Goal: Information Seeking & Learning: Learn about a topic

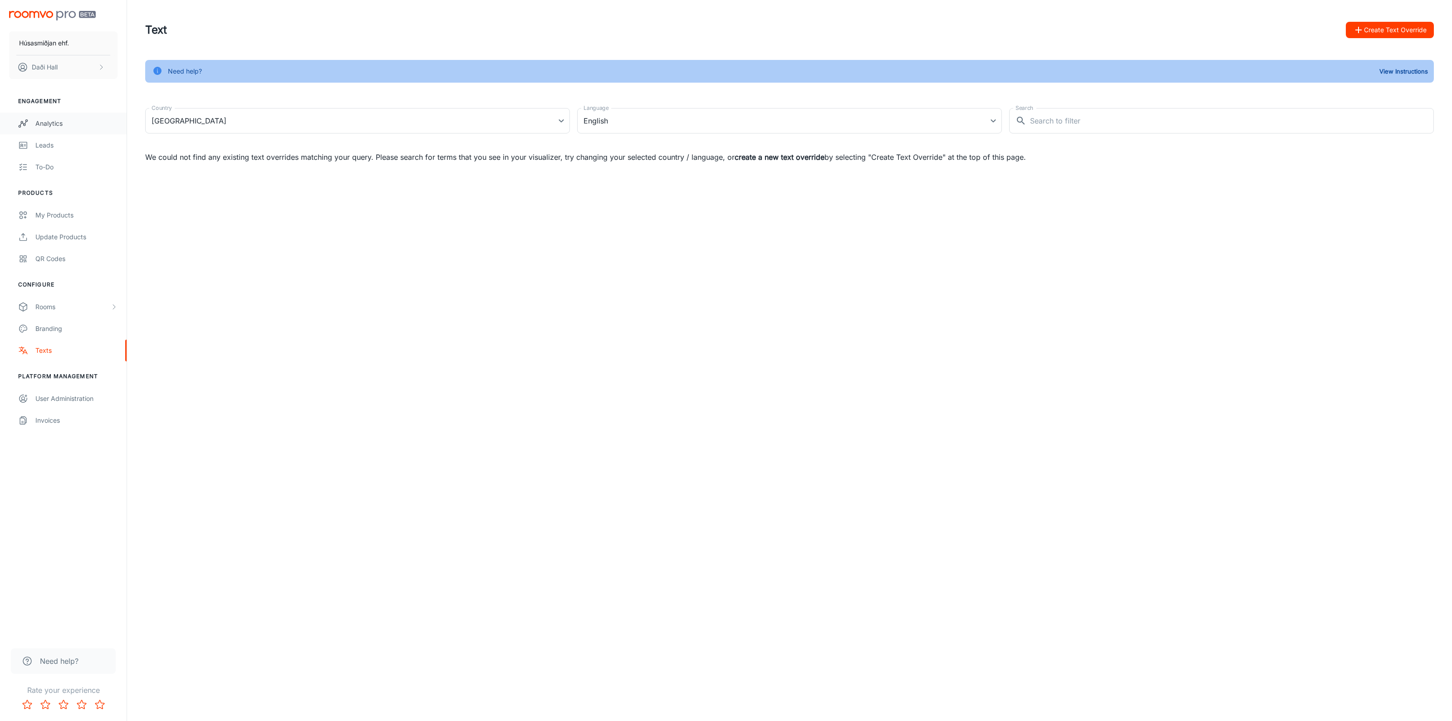
click at [54, 128] on div "Analytics" at bounding box center [76, 123] width 82 height 10
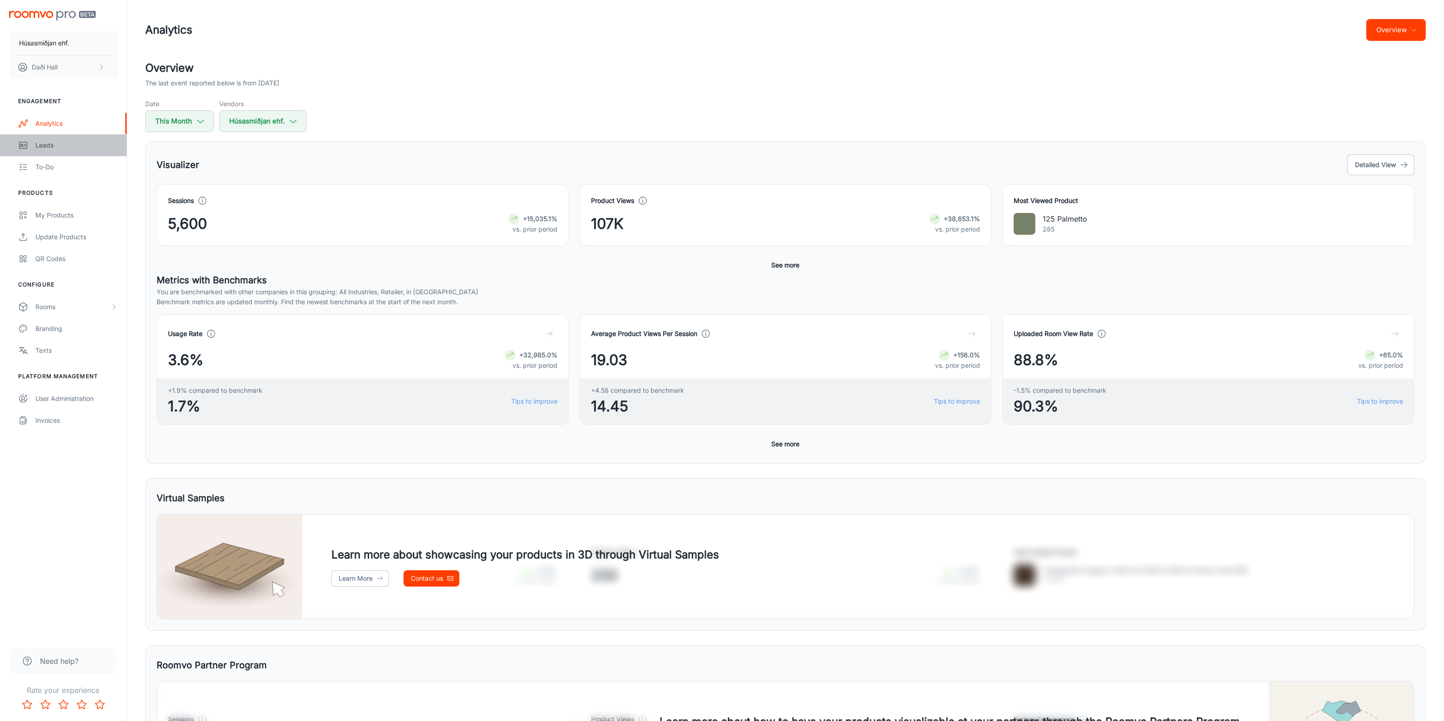
click at [50, 142] on div "Leads" at bounding box center [76, 145] width 82 height 10
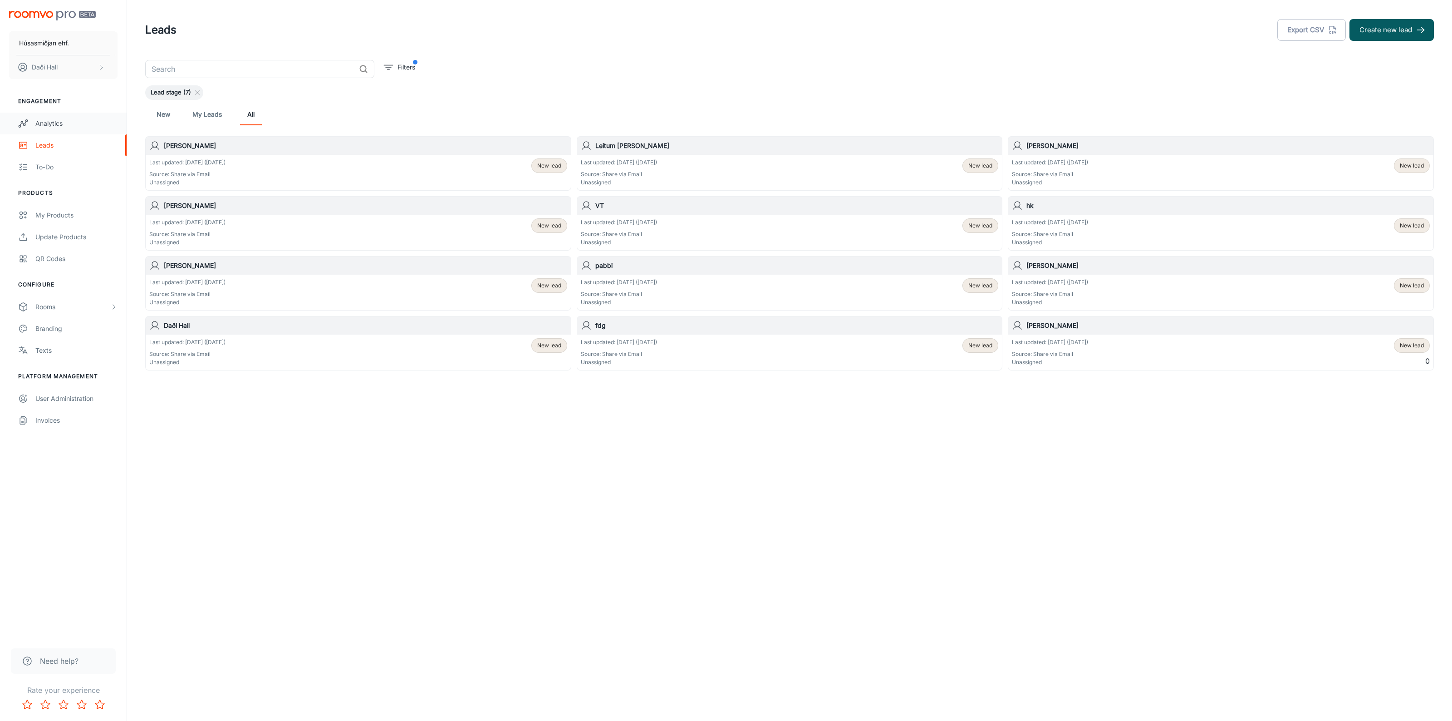
click at [55, 124] on div "Analytics" at bounding box center [76, 123] width 82 height 10
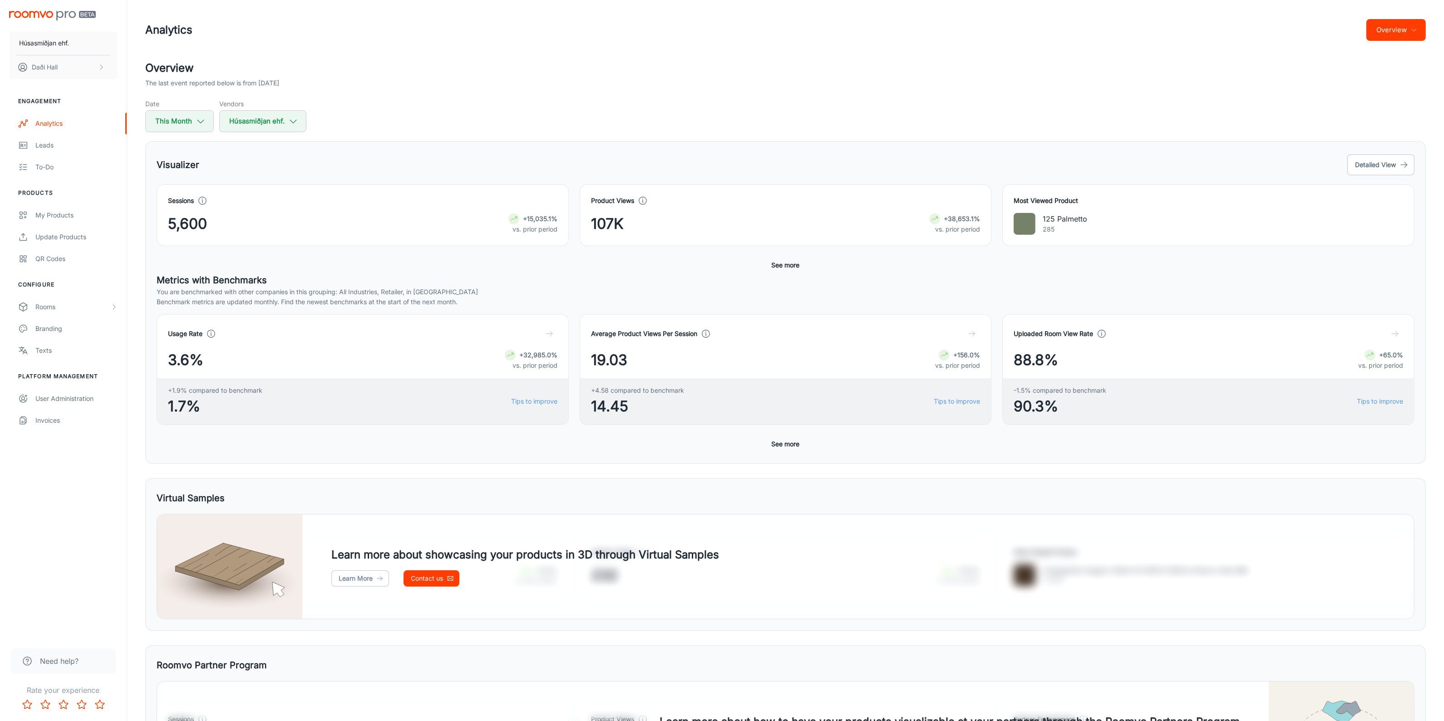
scroll to position [114, 0]
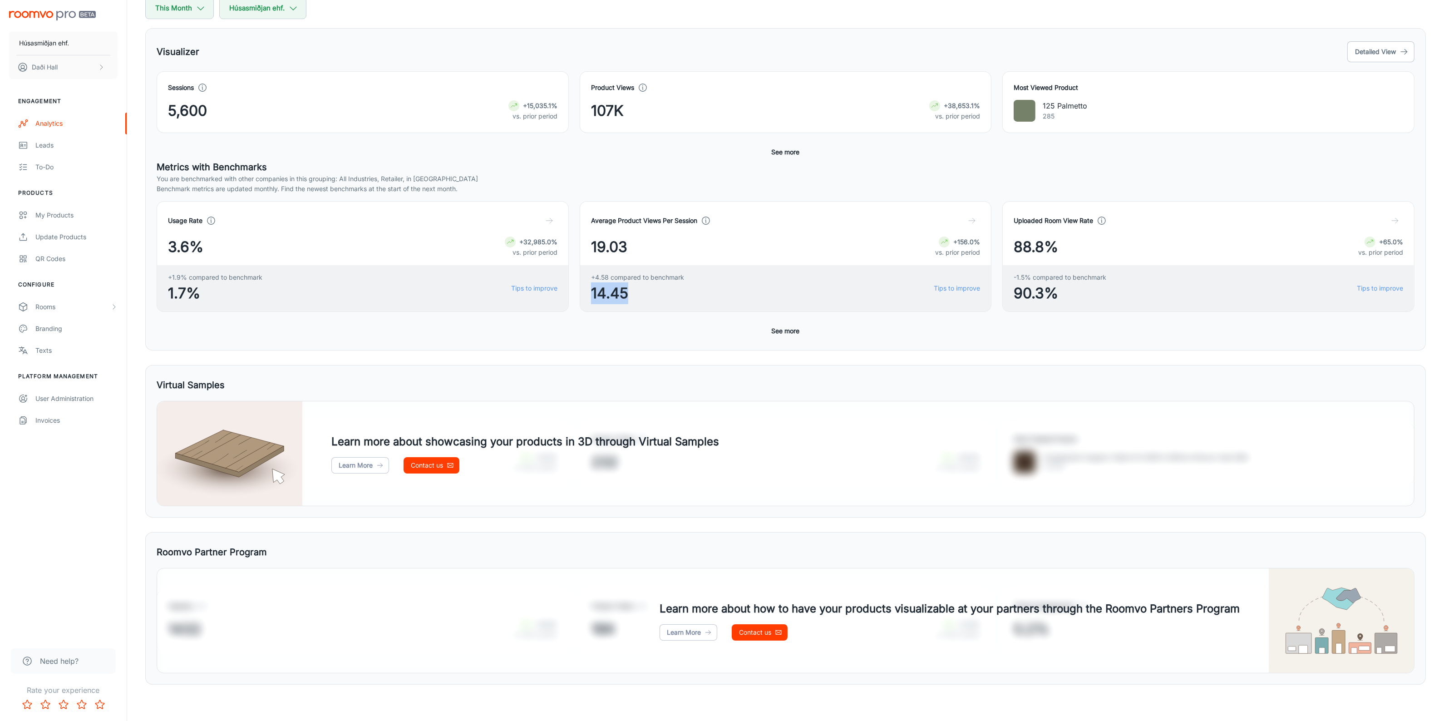
drag, startPoint x: 593, startPoint y: 293, endPoint x: 640, endPoint y: 300, distance: 47.7
click at [640, 299] on span "14.45" at bounding box center [637, 293] width 93 height 22
drag, startPoint x: 167, startPoint y: 290, endPoint x: 207, endPoint y: 290, distance: 39.5
click at [207, 290] on div "+1.9% compared to benchmark 1.7% Tips to improve" at bounding box center [362, 288] width 411 height 46
click at [1383, 54] on button "Detailed View" at bounding box center [1380, 51] width 67 height 21
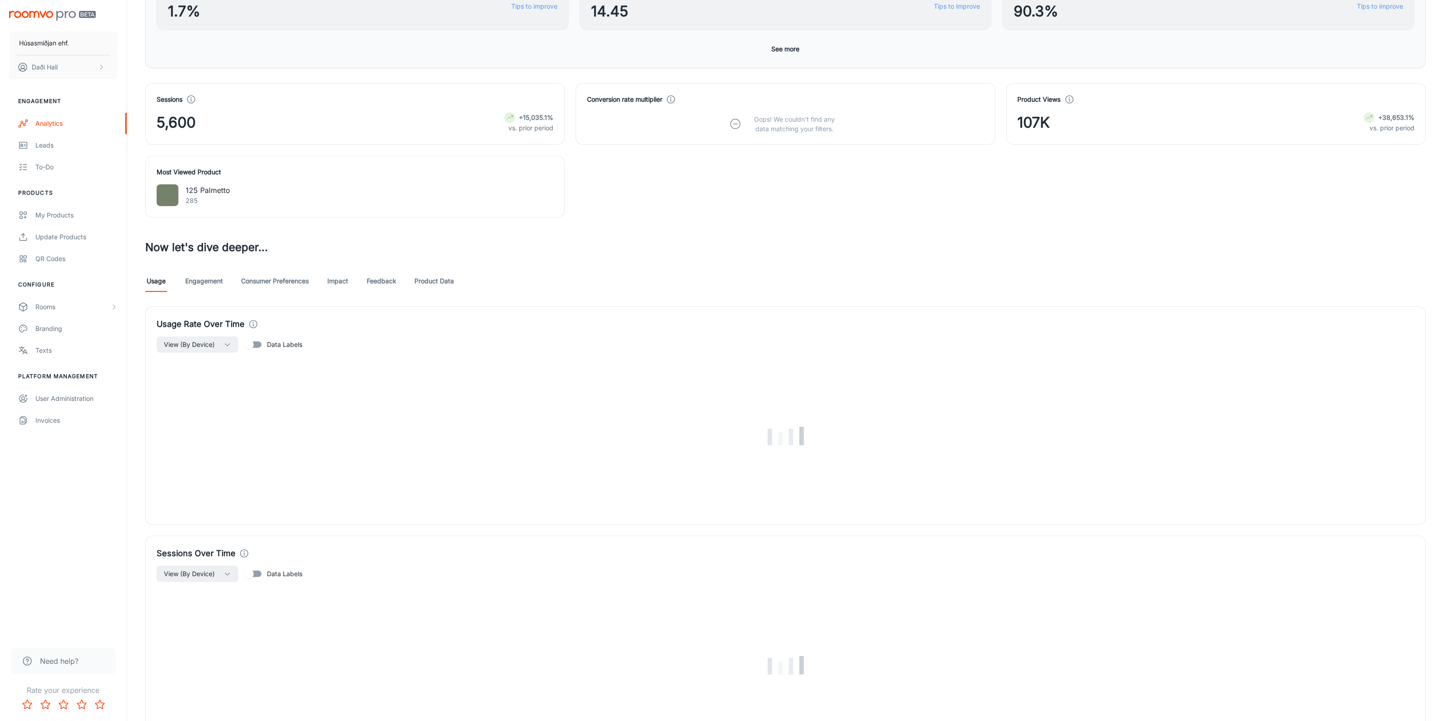
scroll to position [397, 0]
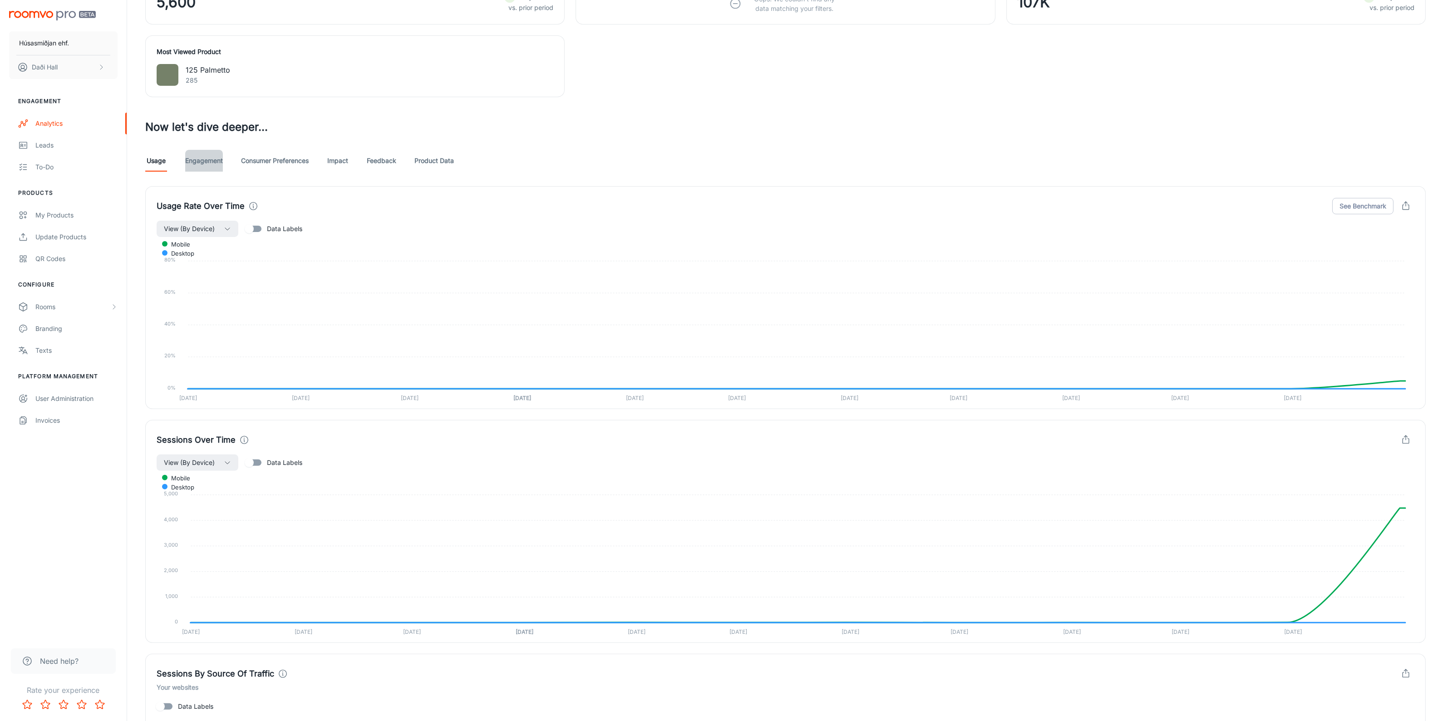
click at [210, 162] on link "Engagement" at bounding box center [204, 161] width 38 height 22
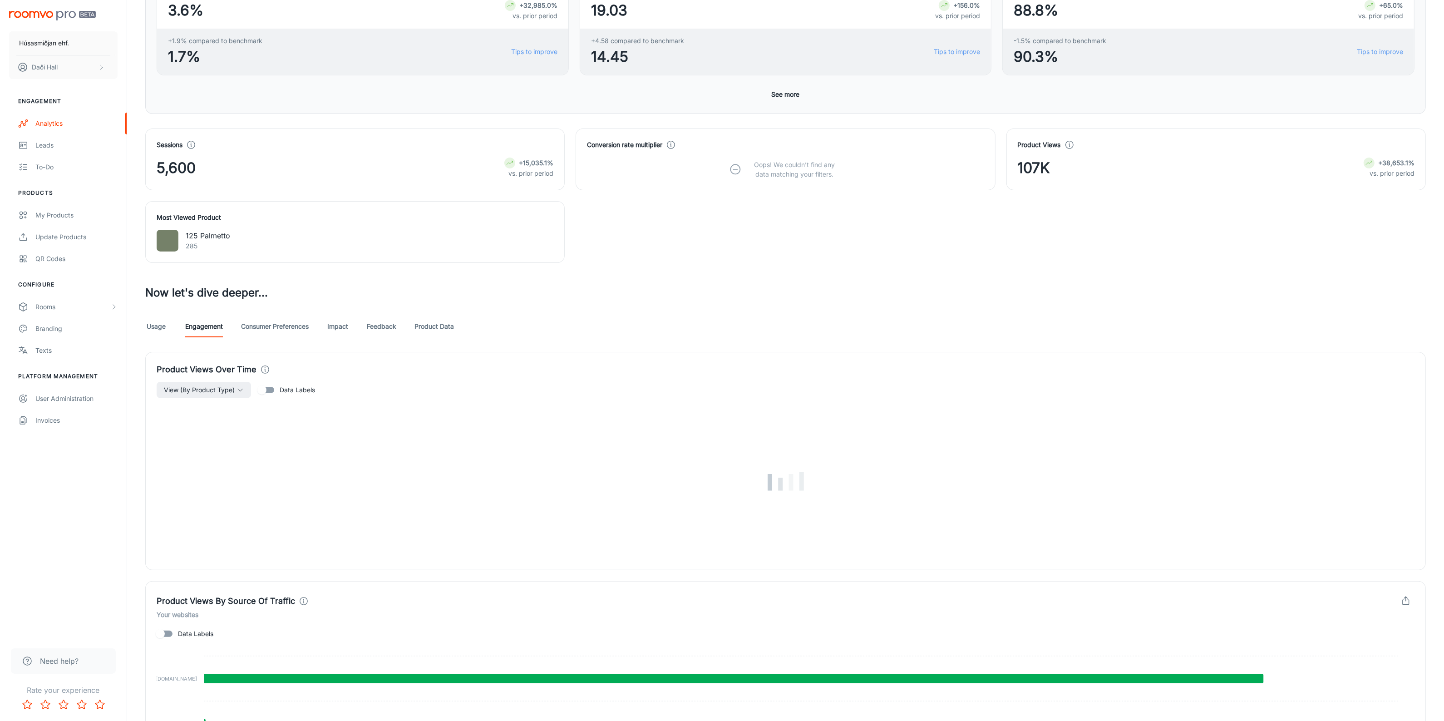
scroll to position [284, 0]
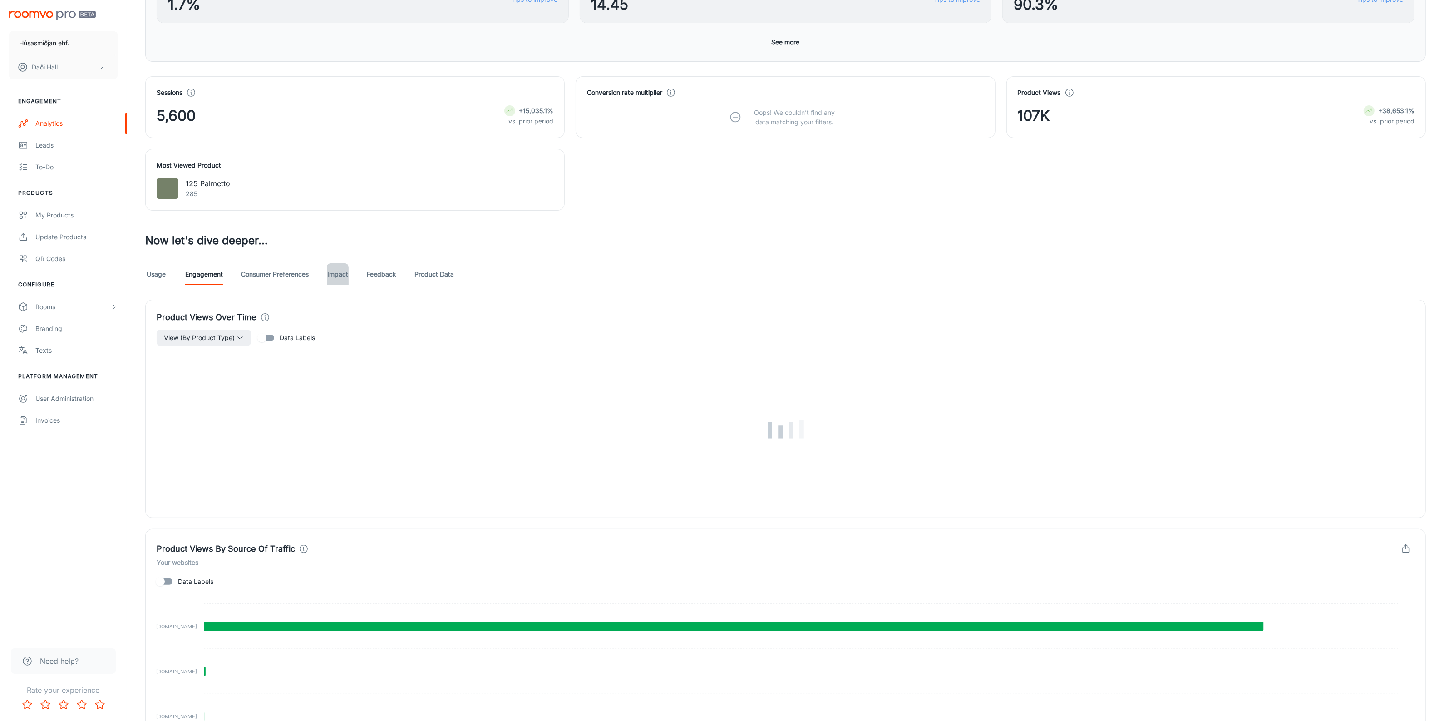
click at [345, 275] on link "Impact" at bounding box center [338, 274] width 22 height 22
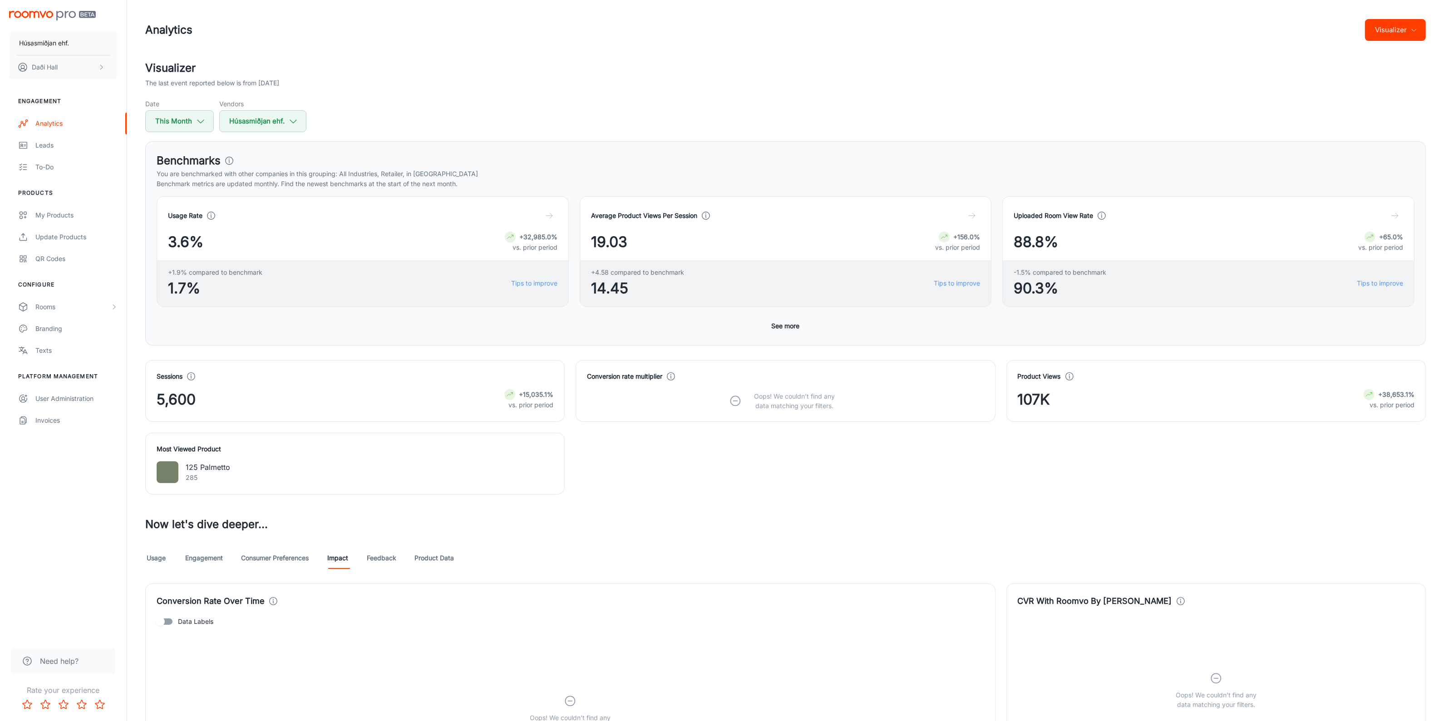
click at [388, 556] on link "Feedback" at bounding box center [382, 558] width 30 height 22
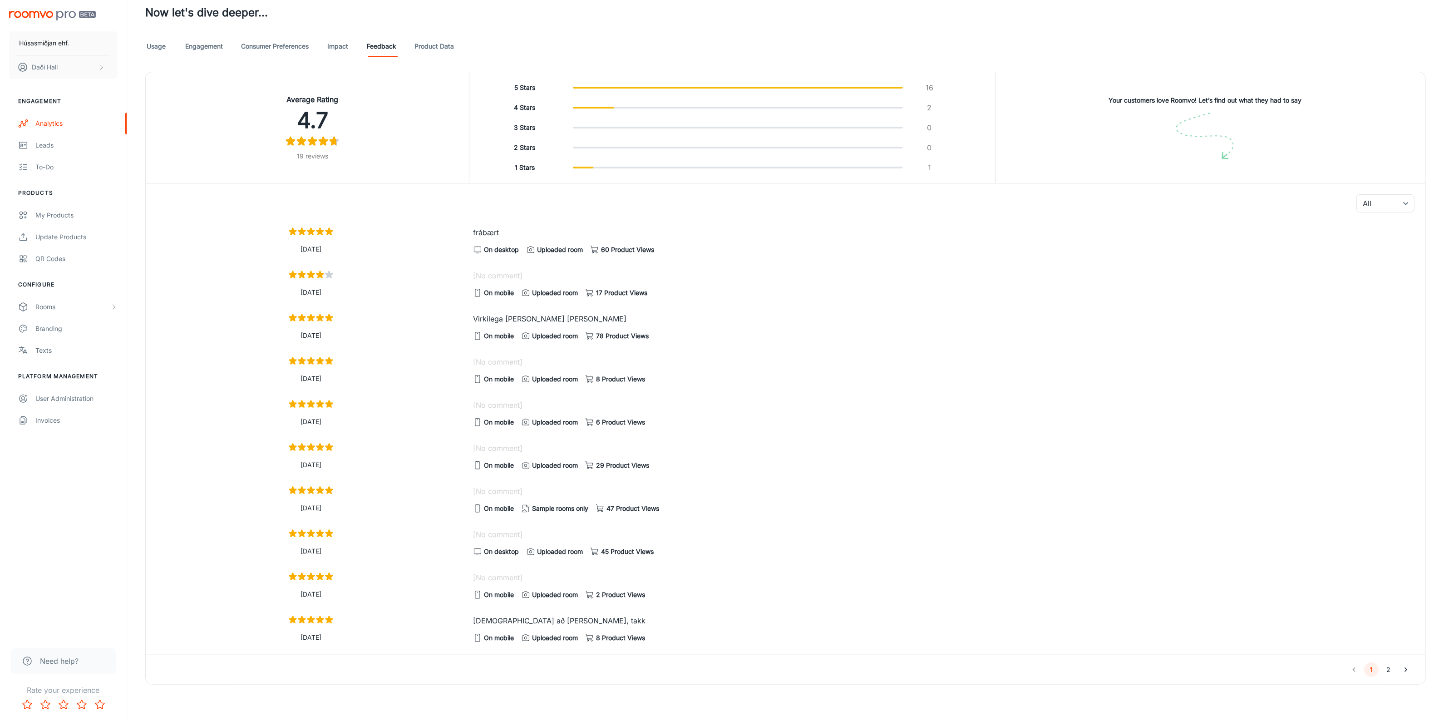
scroll to position [514, 0]
click at [1392, 670] on button "2" at bounding box center [1388, 669] width 15 height 15
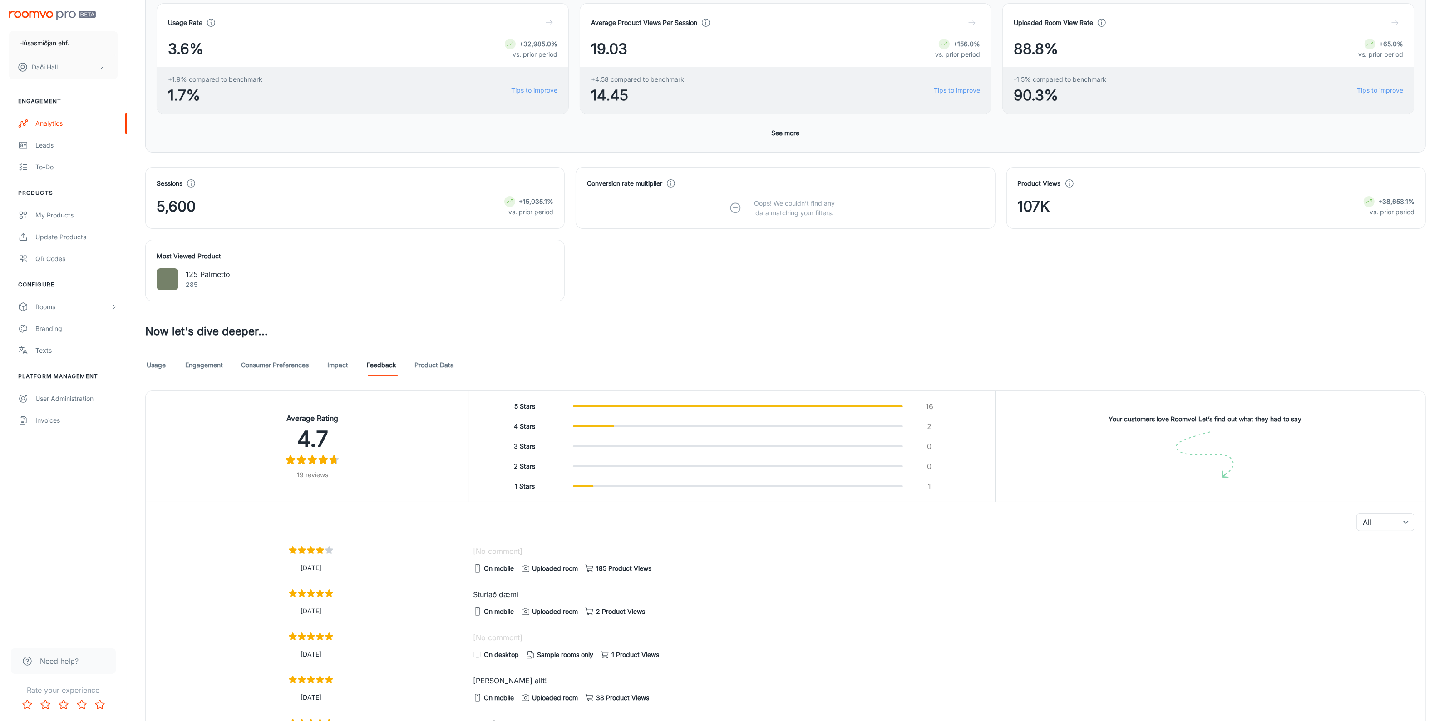
scroll to position [471, 0]
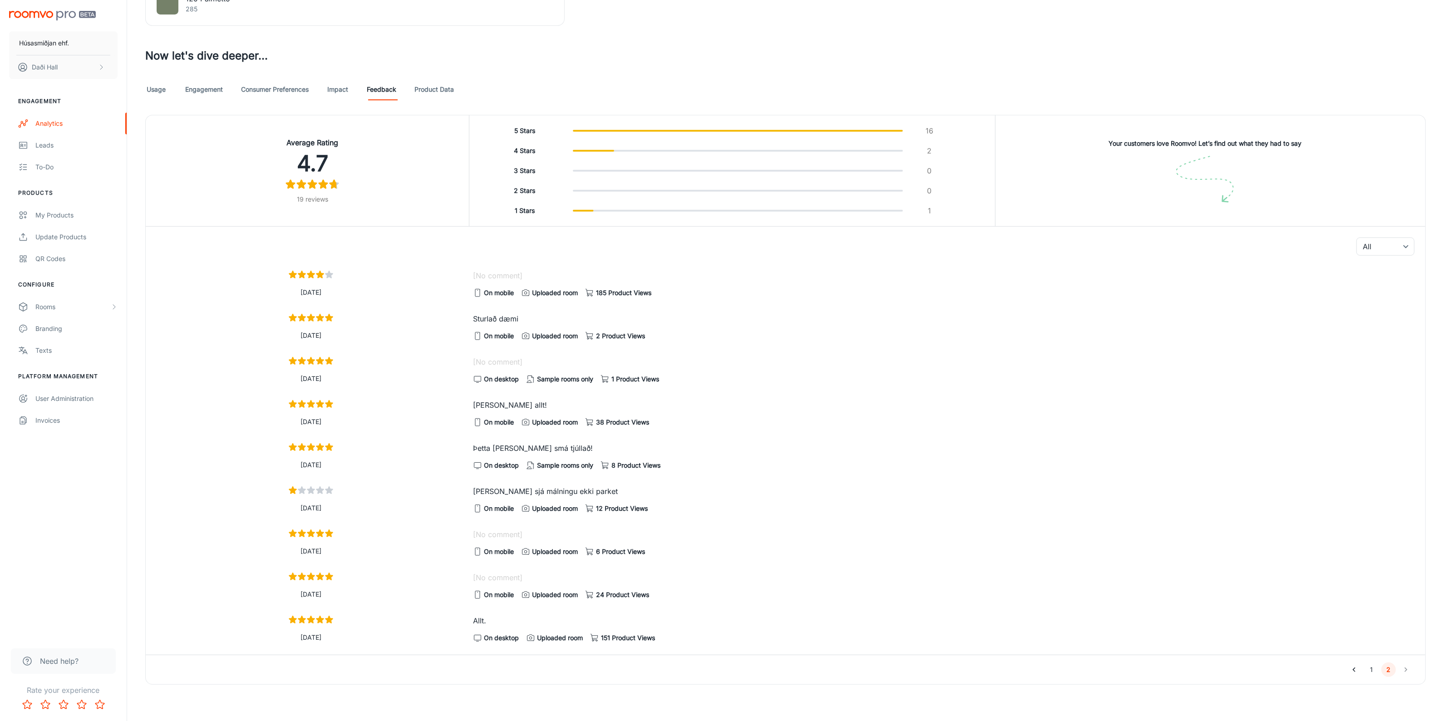
click at [1373, 669] on button "1" at bounding box center [1371, 669] width 15 height 15
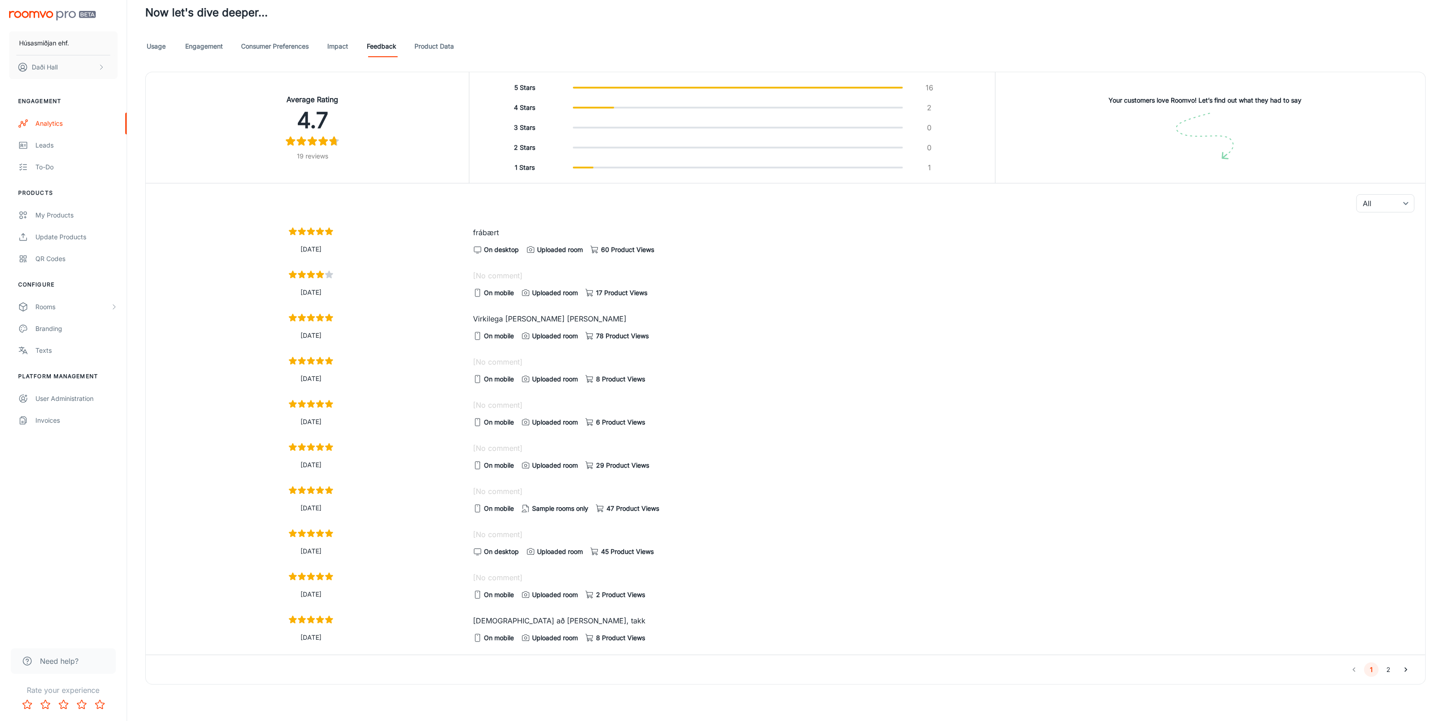
scroll to position [344, 0]
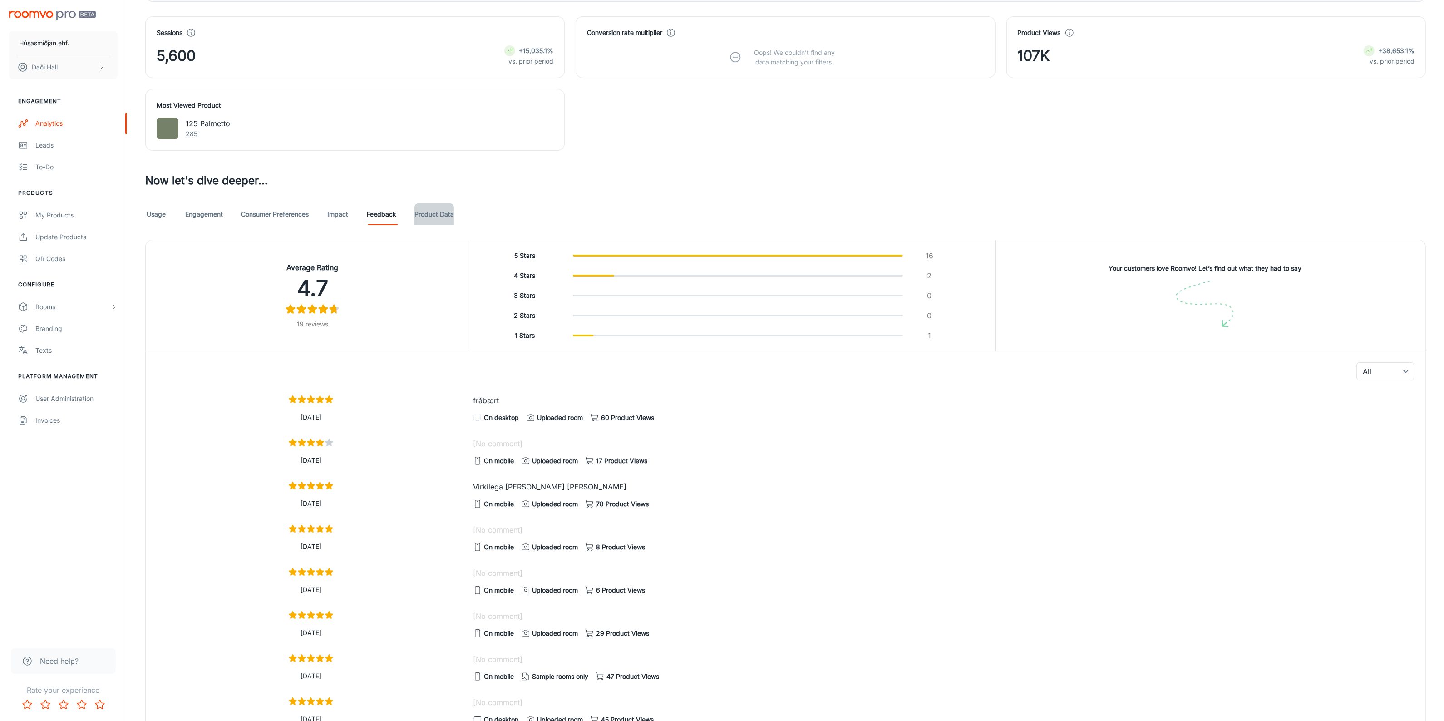
click at [448, 214] on link "Product Data" at bounding box center [433, 214] width 39 height 22
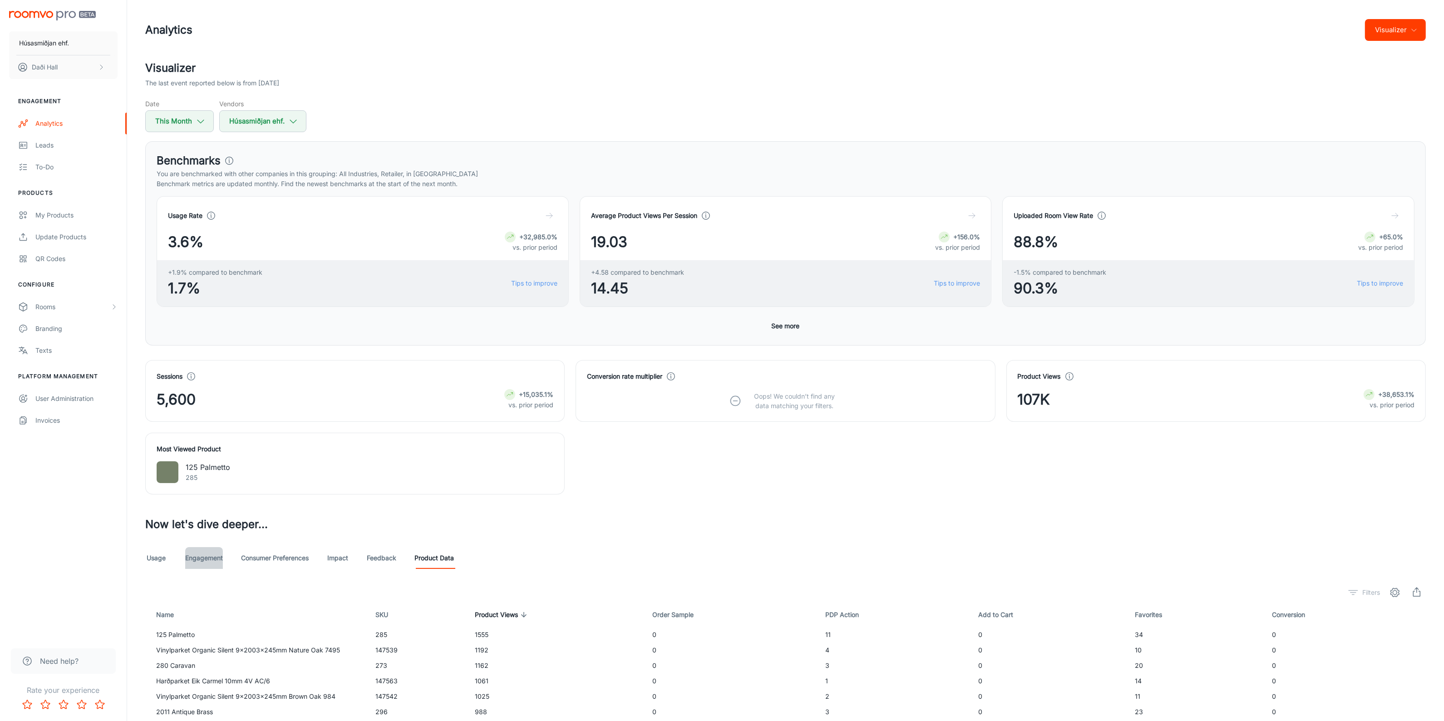
click at [214, 563] on link "Engagement" at bounding box center [204, 558] width 38 height 22
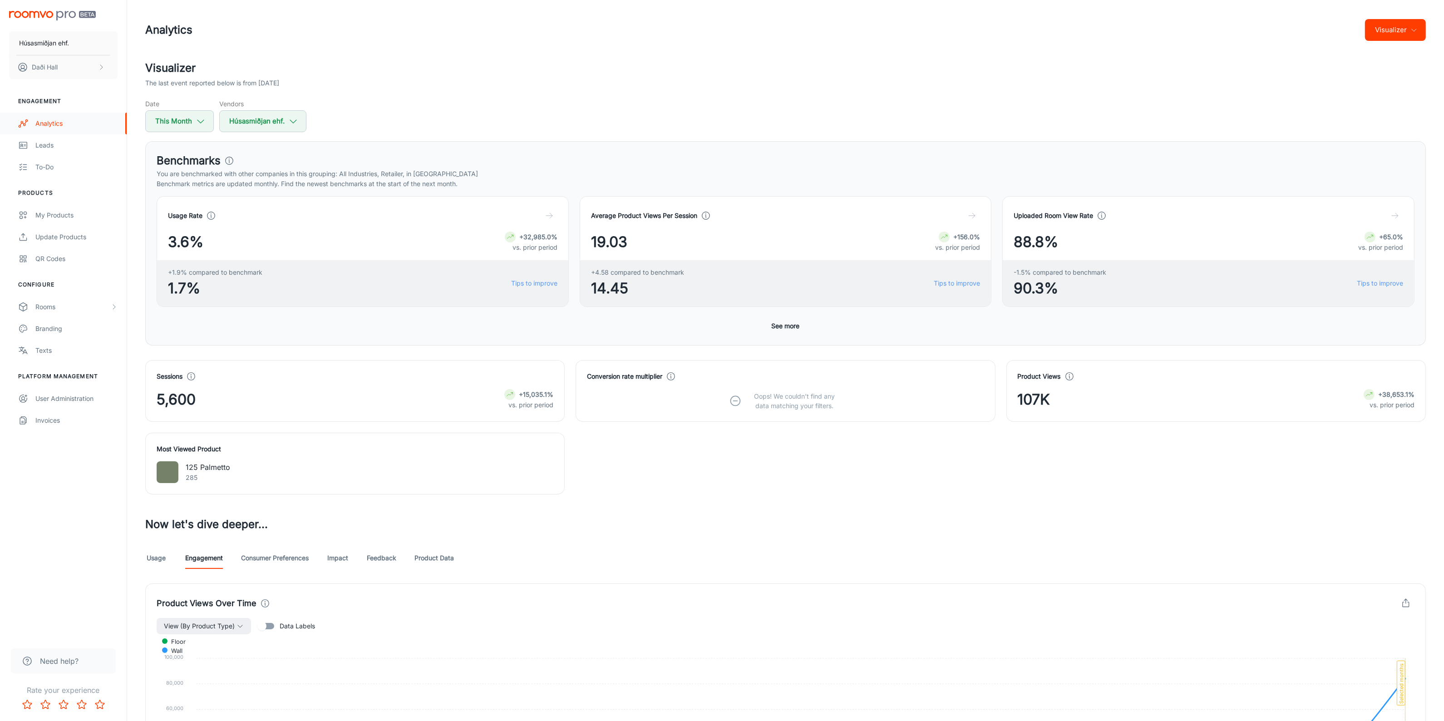
click at [65, 126] on div "Analytics" at bounding box center [76, 123] width 82 height 10
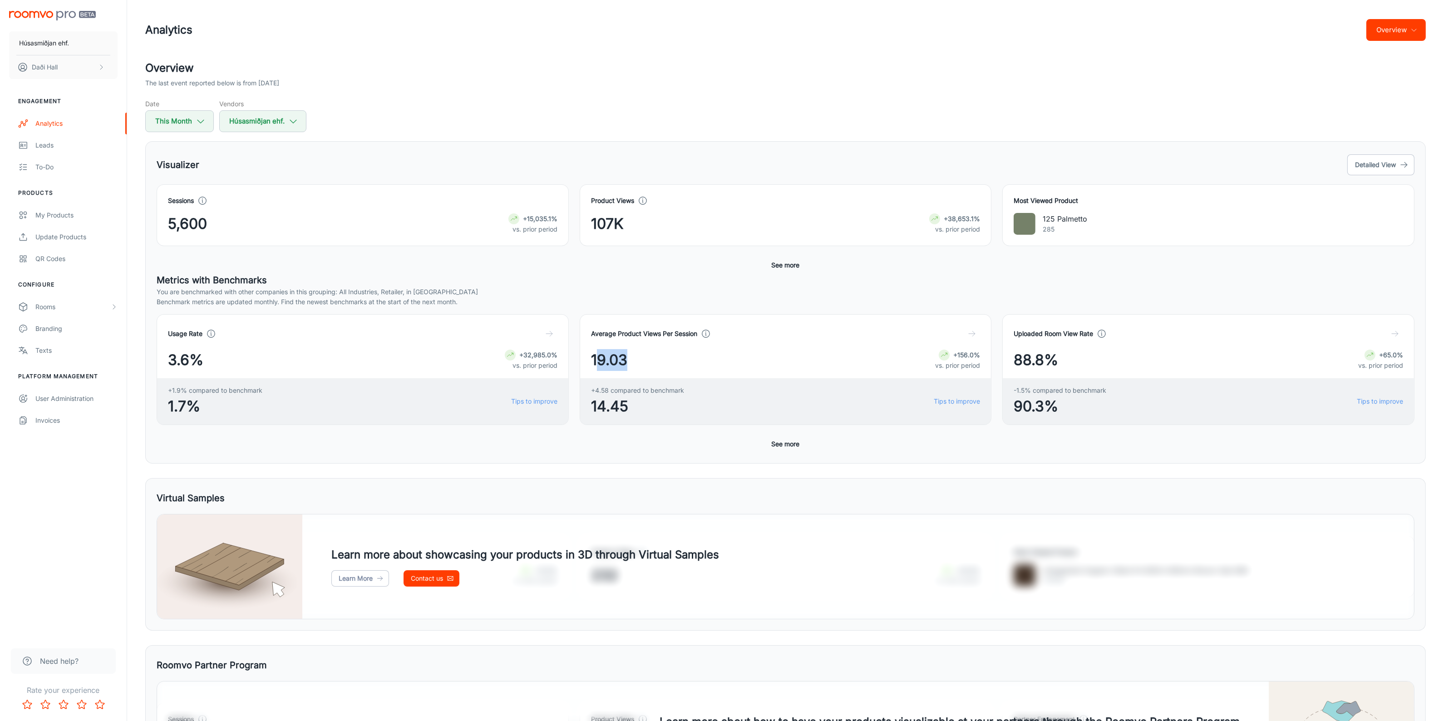
drag, startPoint x: 598, startPoint y: 364, endPoint x: 654, endPoint y: 363, distance: 56.3
click at [654, 363] on div "19.03 +156.0% vs. prior period" at bounding box center [785, 360] width 389 height 22
click at [1382, 166] on button "Detailed View" at bounding box center [1380, 164] width 67 height 21
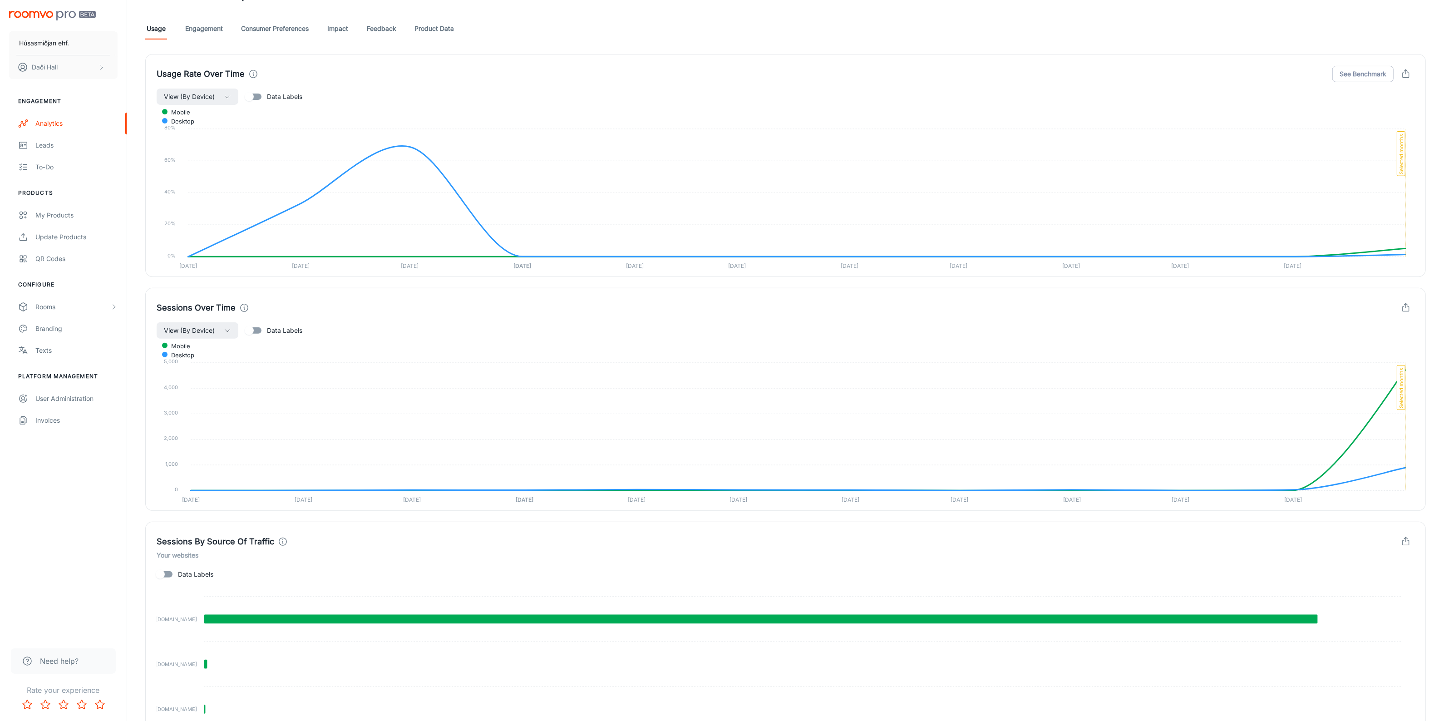
scroll to position [260, 0]
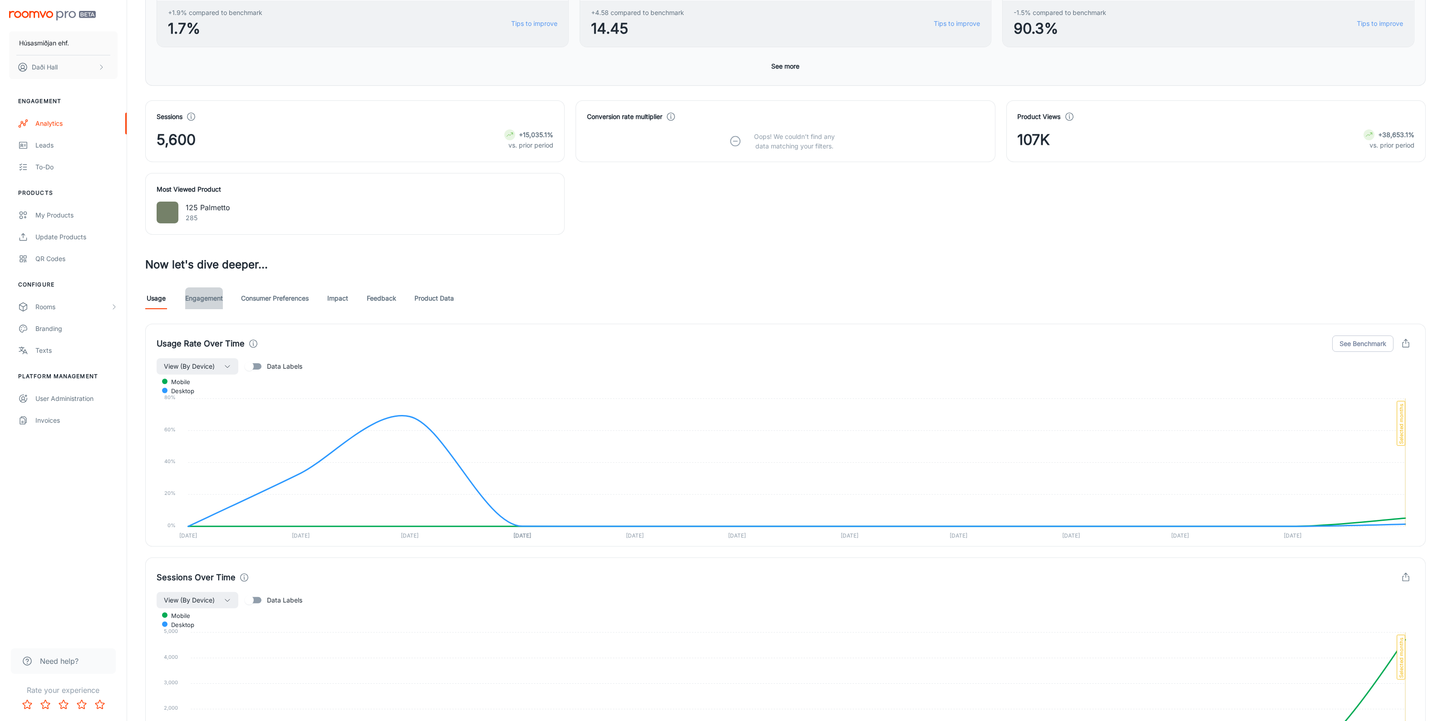
click at [216, 300] on link "Engagement" at bounding box center [204, 298] width 38 height 22
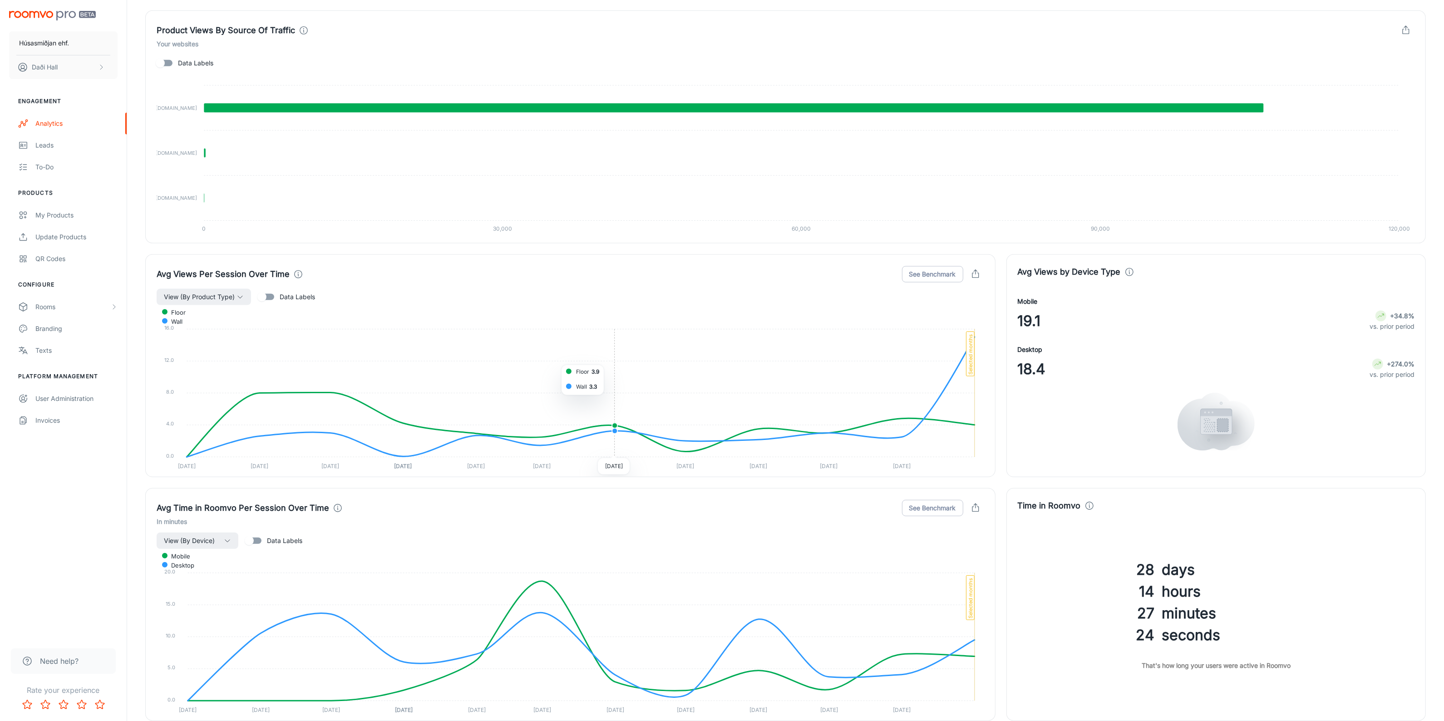
scroll to position [908, 0]
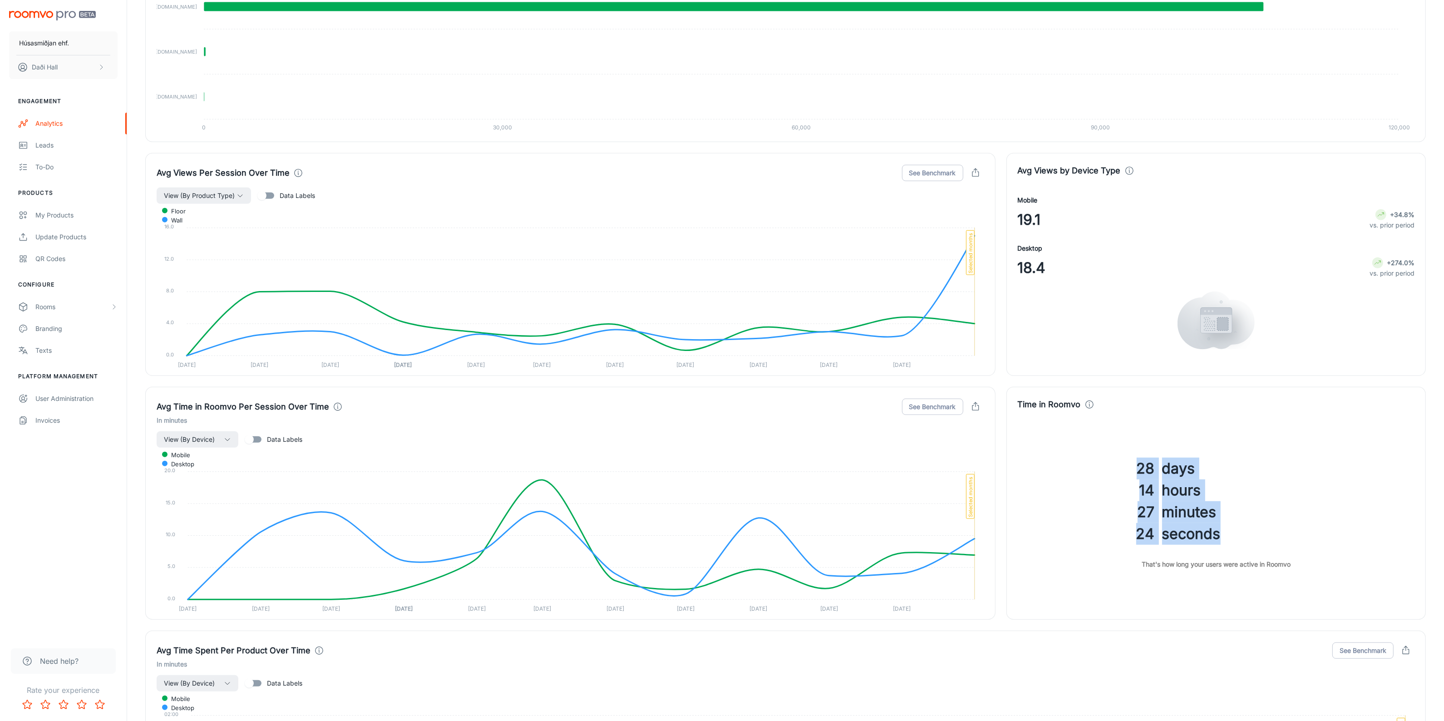
drag, startPoint x: 1138, startPoint y: 466, endPoint x: 1230, endPoint y: 532, distance: 113.8
click at [1230, 532] on div "28 days 14 hours 27 minutes 24 seconds" at bounding box center [1212, 500] width 404 height 87
click at [1153, 463] on h3 "28" at bounding box center [1086, 468] width 137 height 22
drag, startPoint x: 1140, startPoint y: 465, endPoint x: 1151, endPoint y: 532, distance: 68.2
click at [1155, 535] on div "28 days 14 hours 27 minutes 24 seconds" at bounding box center [1212, 500] width 404 height 87
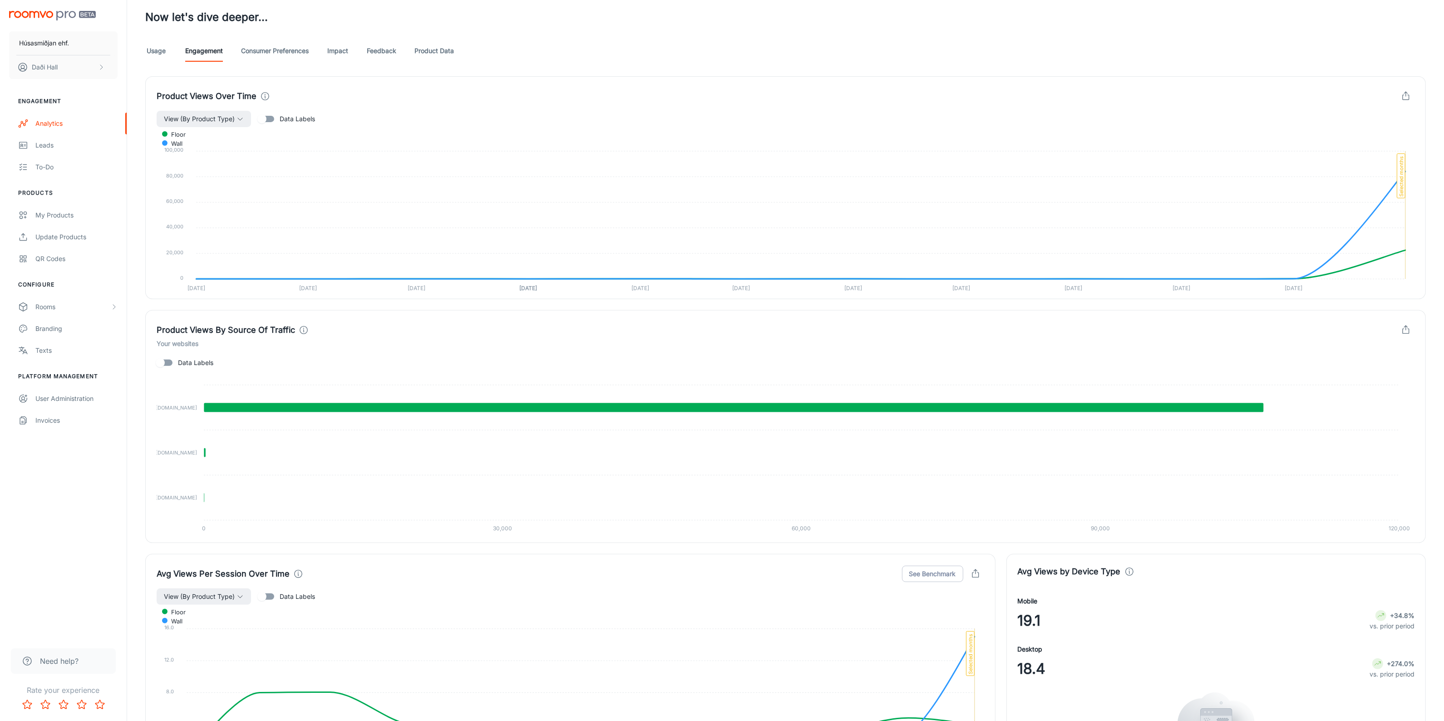
scroll to position [397, 0]
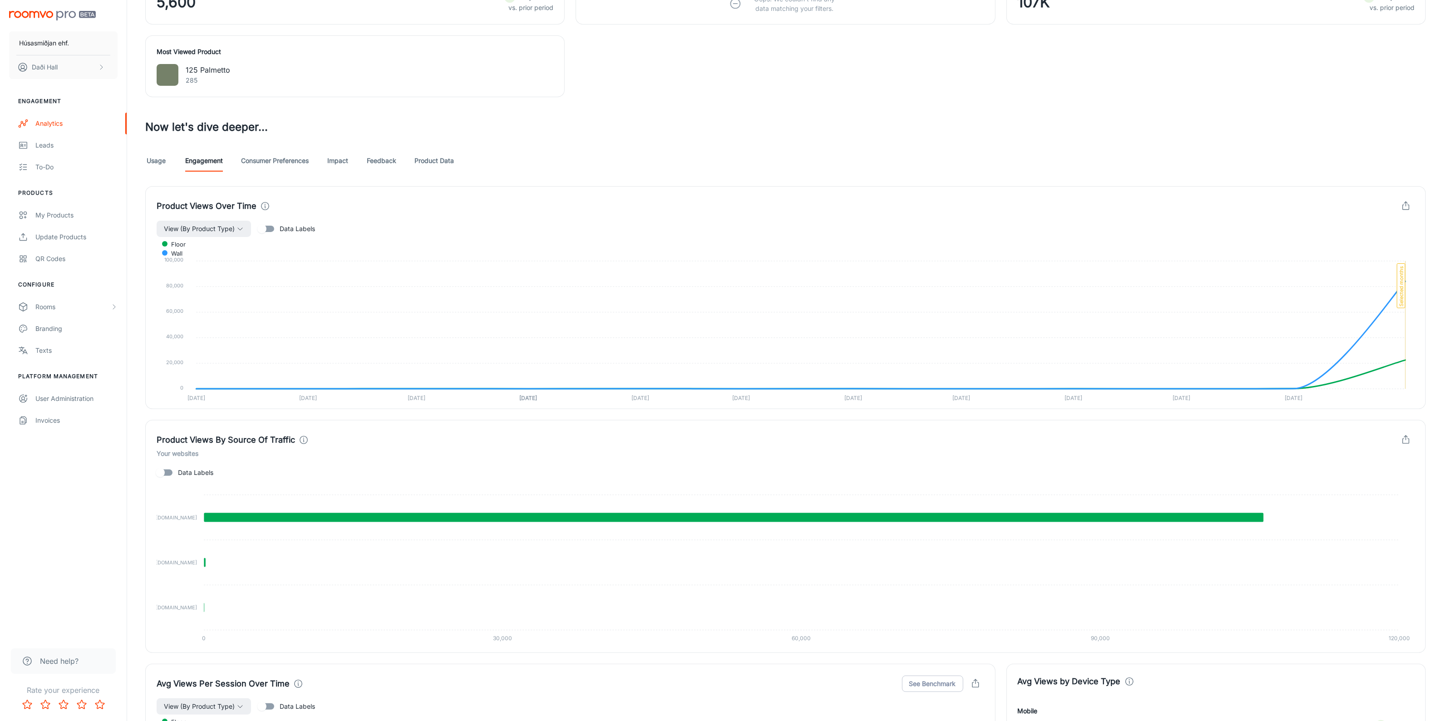
click at [154, 162] on link "Usage" at bounding box center [156, 161] width 22 height 22
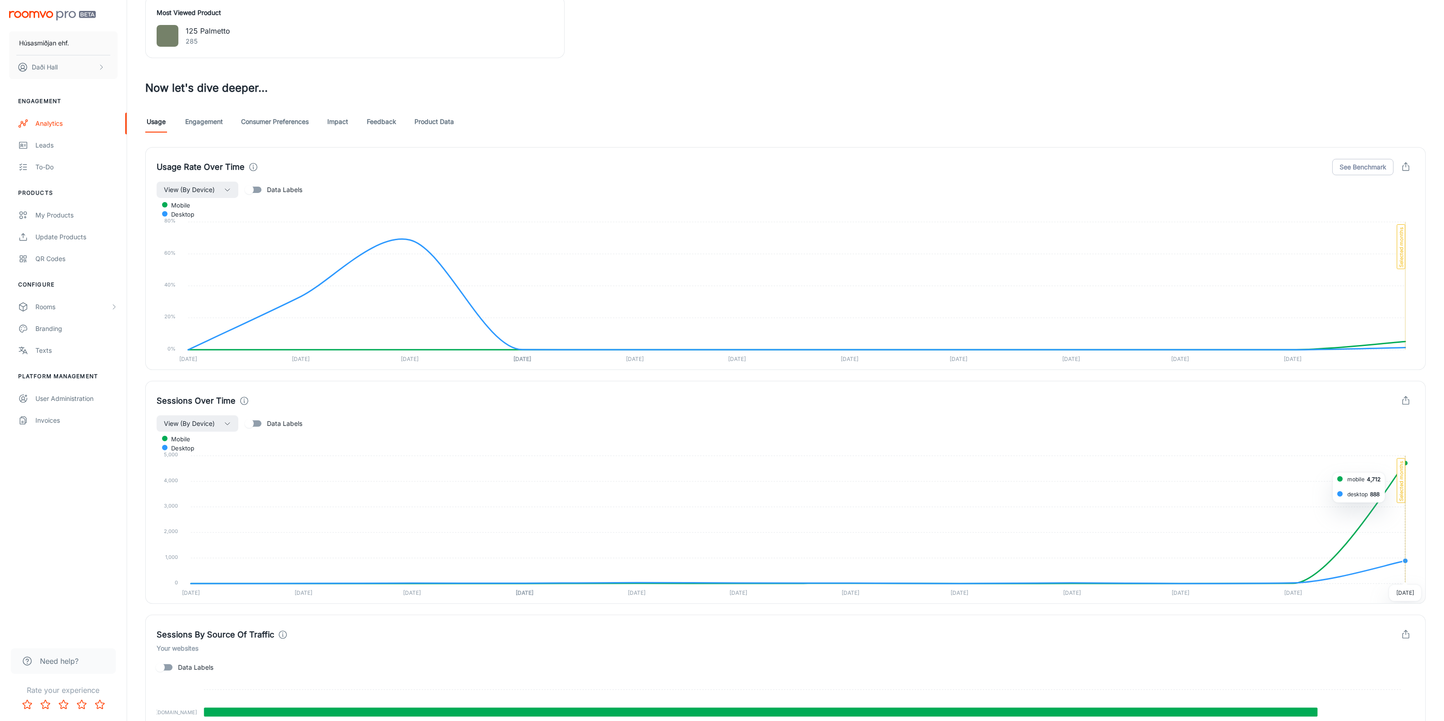
scroll to position [454, 0]
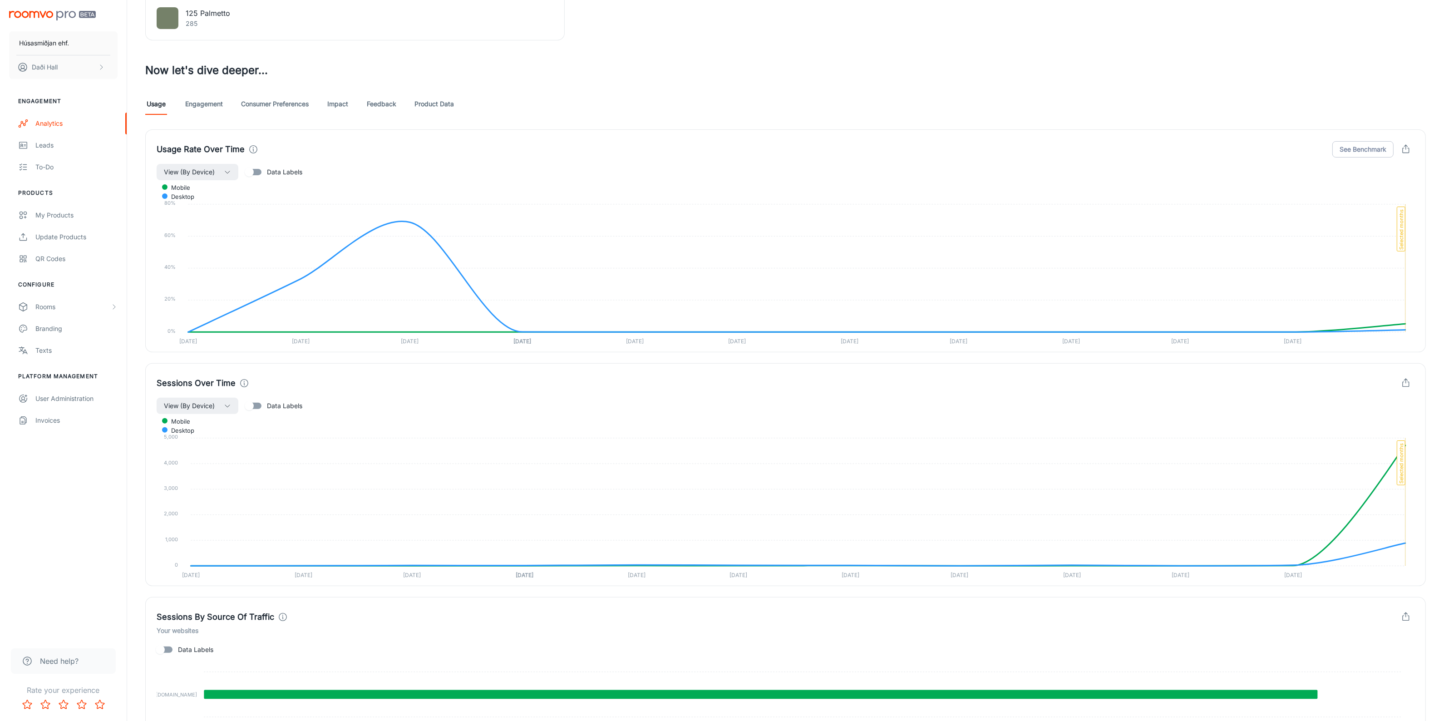
click at [197, 101] on link "Engagement" at bounding box center [204, 104] width 38 height 22
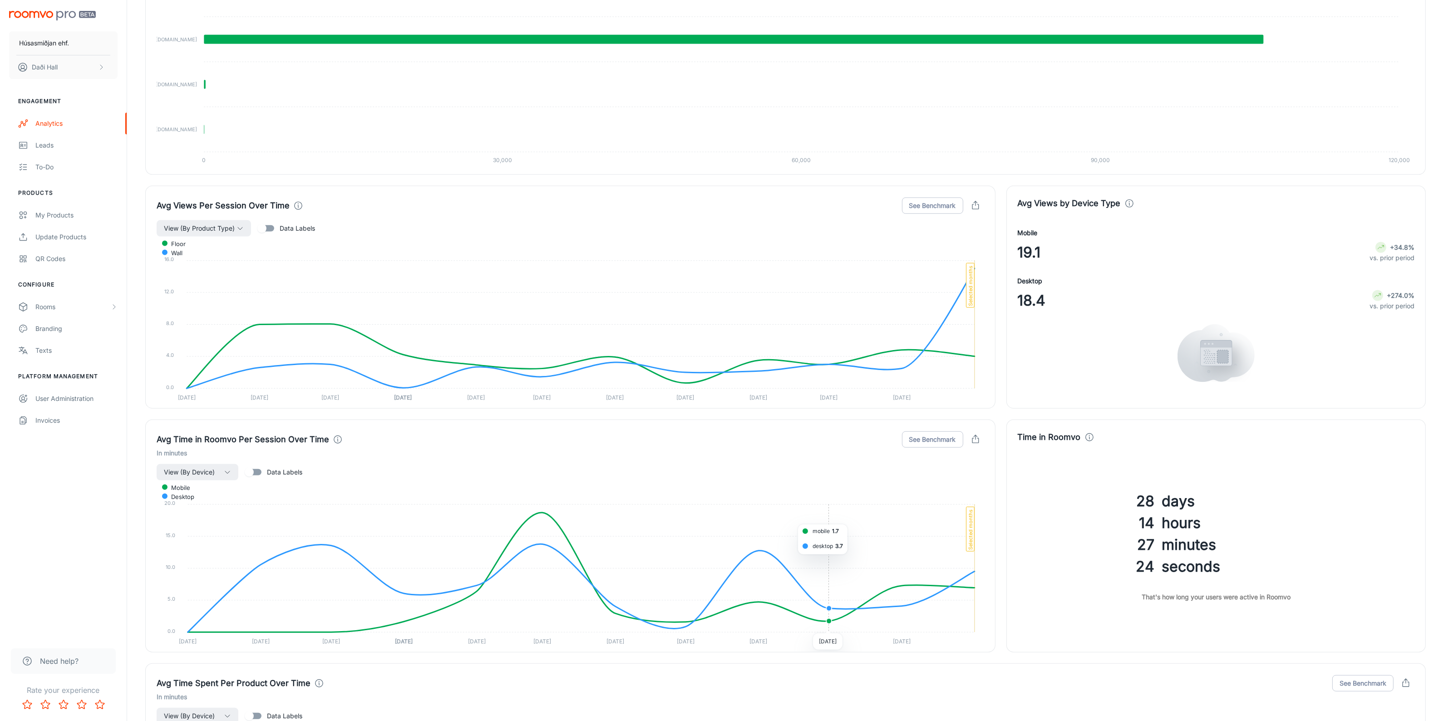
scroll to position [964, 0]
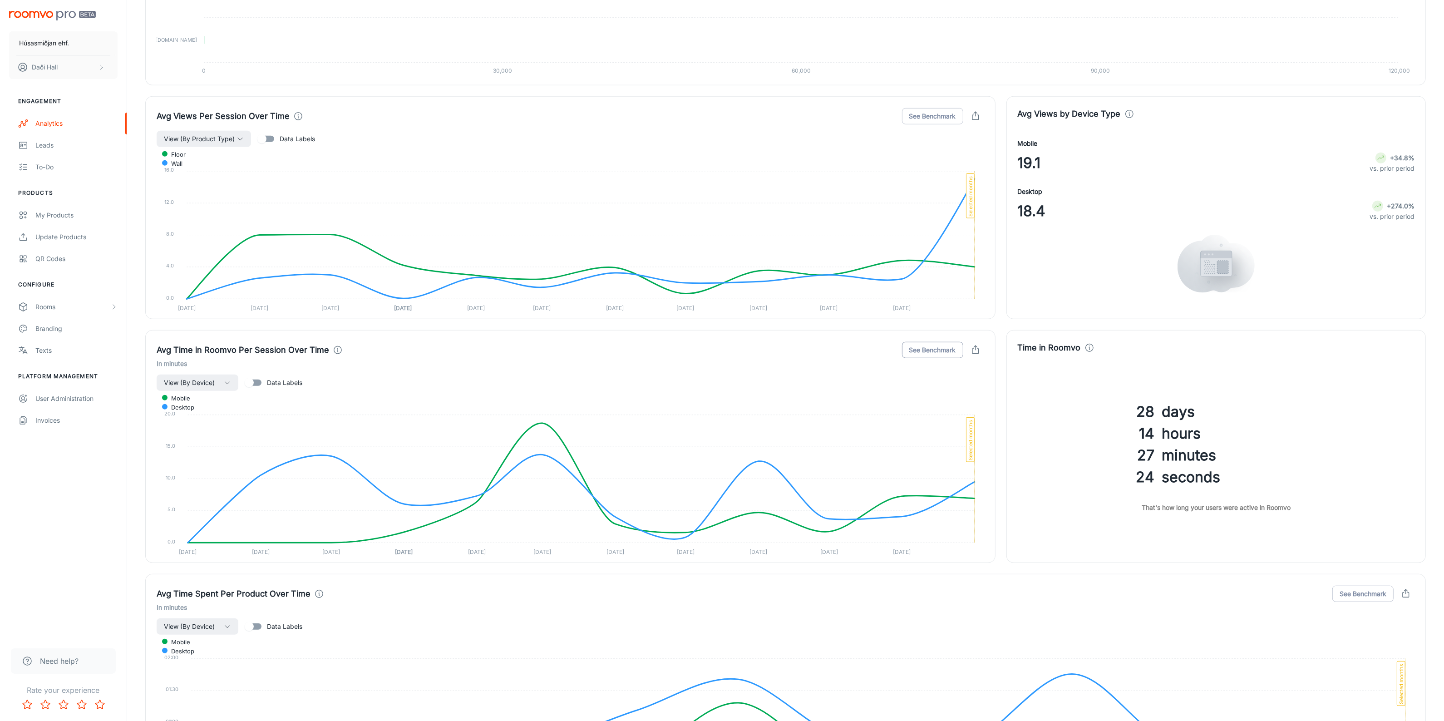
click at [922, 354] on button "See Benchmark" at bounding box center [932, 350] width 61 height 16
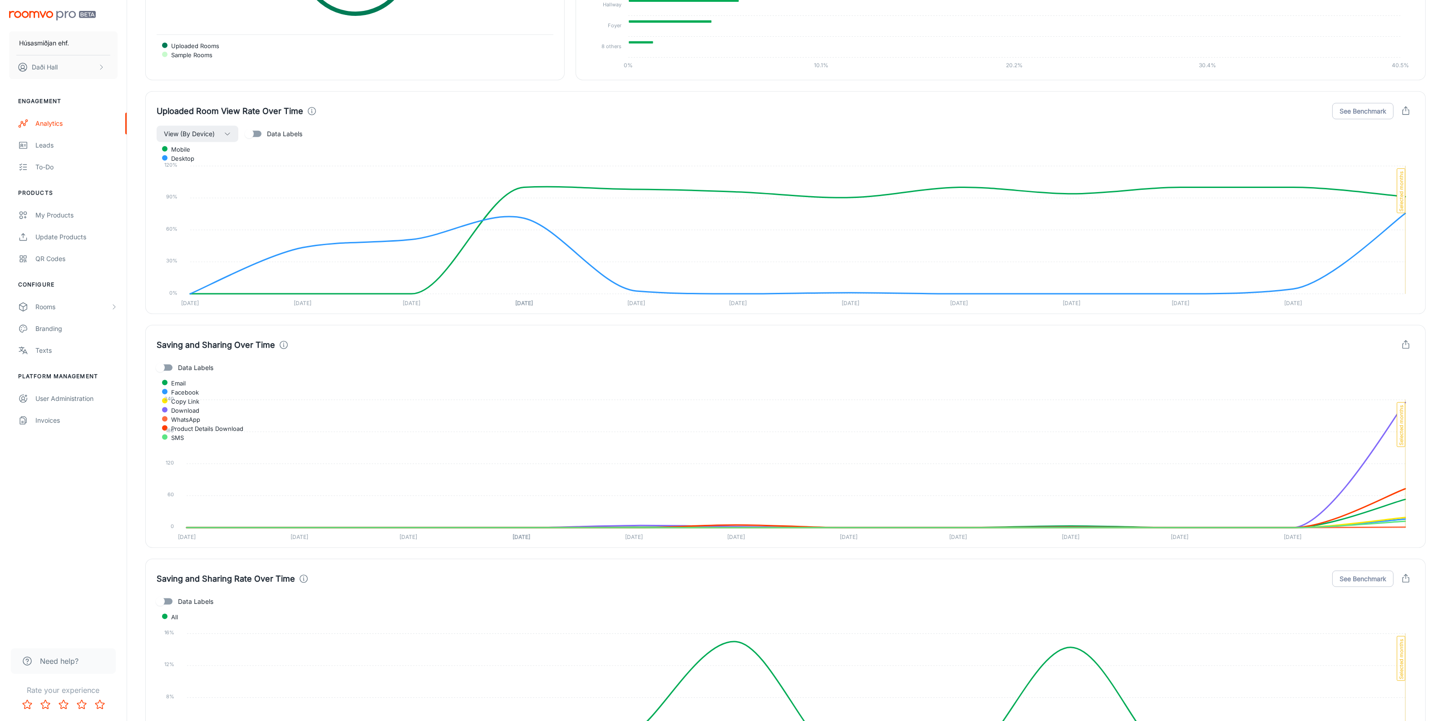
scroll to position [1875, 0]
